Goal: Task Accomplishment & Management: Use online tool/utility

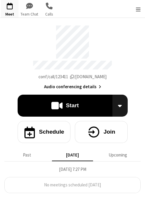
click at [129, 184] on li "No meetings scheduled [DATE]" at bounding box center [73, 186] width 136 height 16
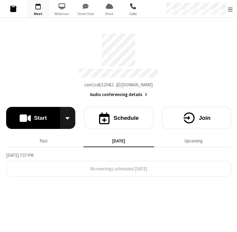
click at [134, 9] on span "button" at bounding box center [133, 6] width 22 height 10
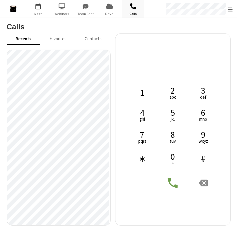
click at [37, 11] on span "Meet" at bounding box center [38, 13] width 22 height 5
